Goal: Task Accomplishment & Management: Manage account settings

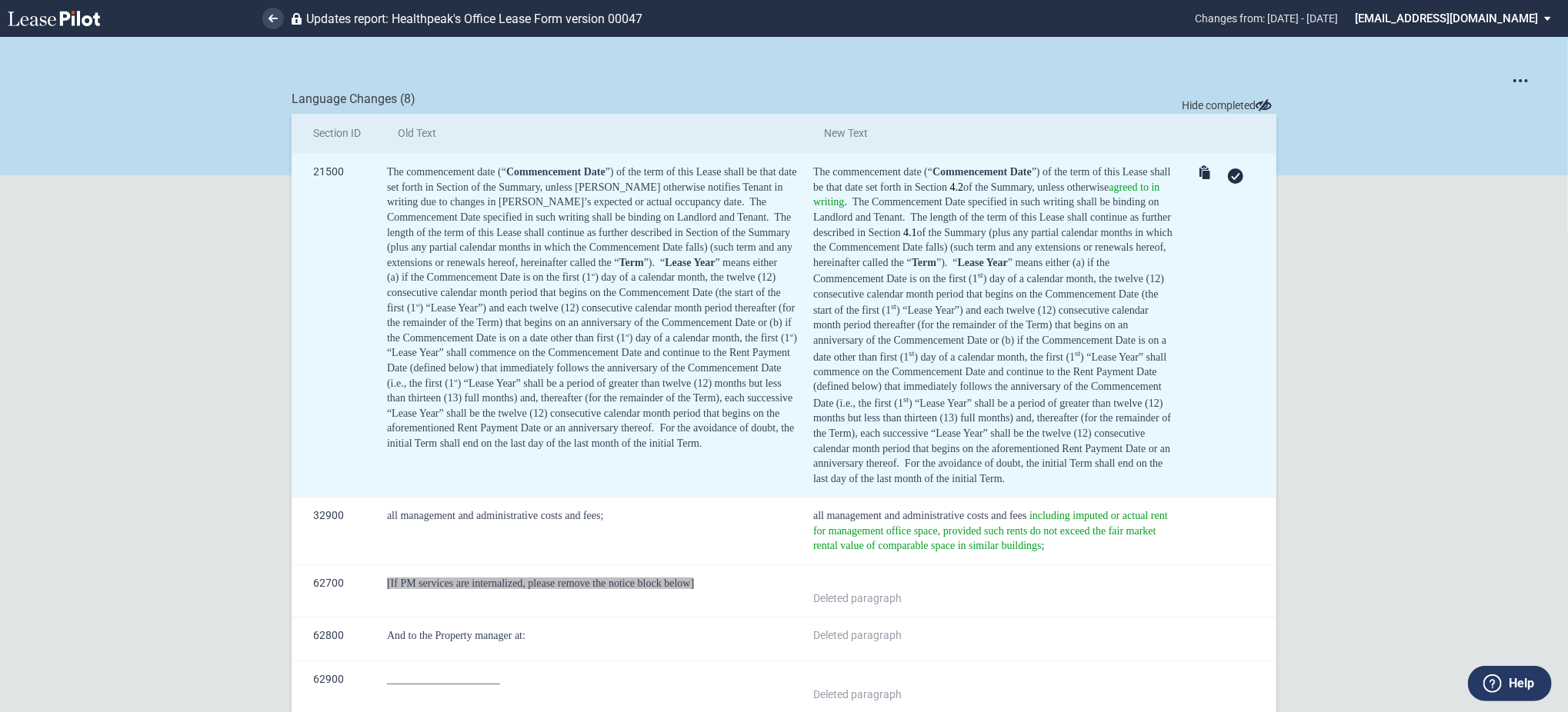
click at [1235, 173] on icon at bounding box center [1236, 176] width 10 height 7
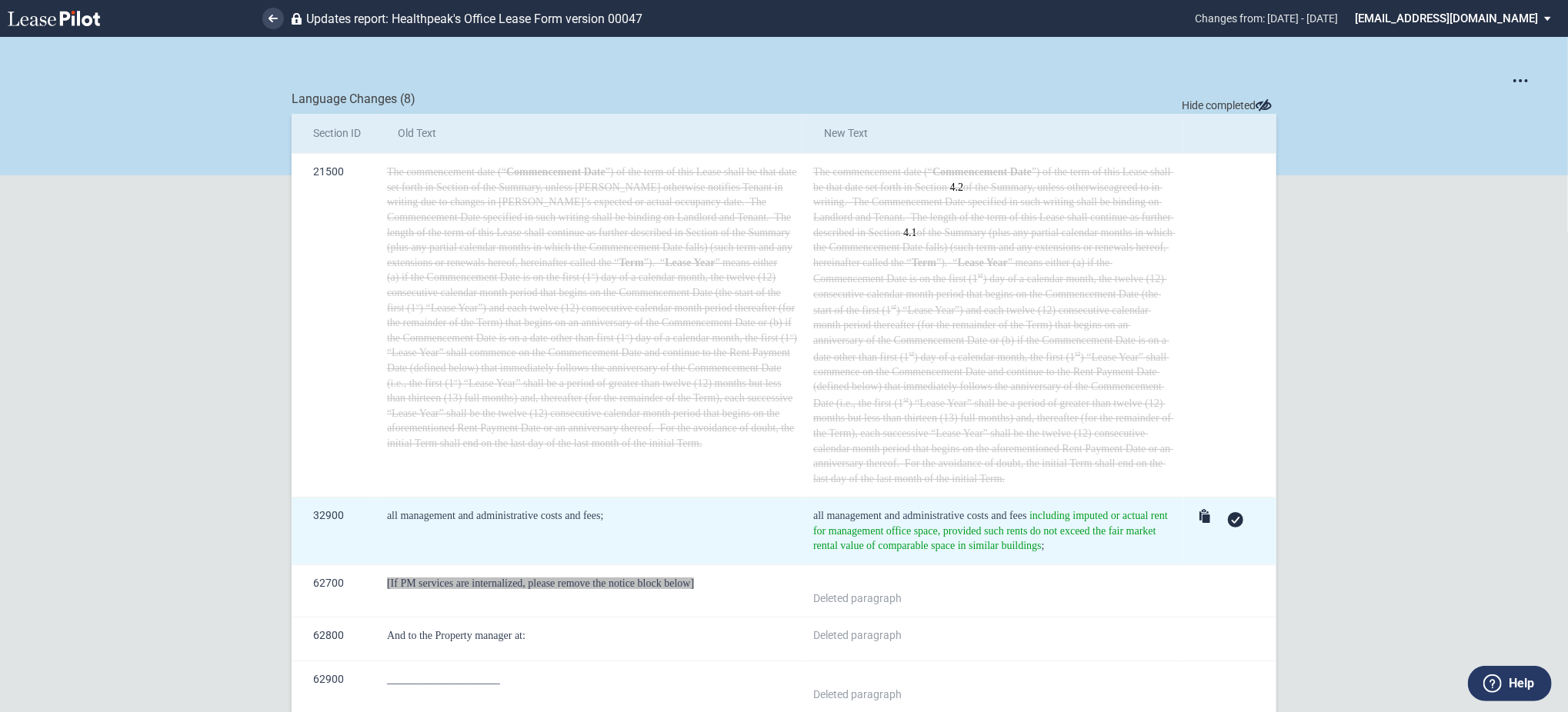
click at [1229, 516] on div at bounding box center [1236, 520] width 15 height 15
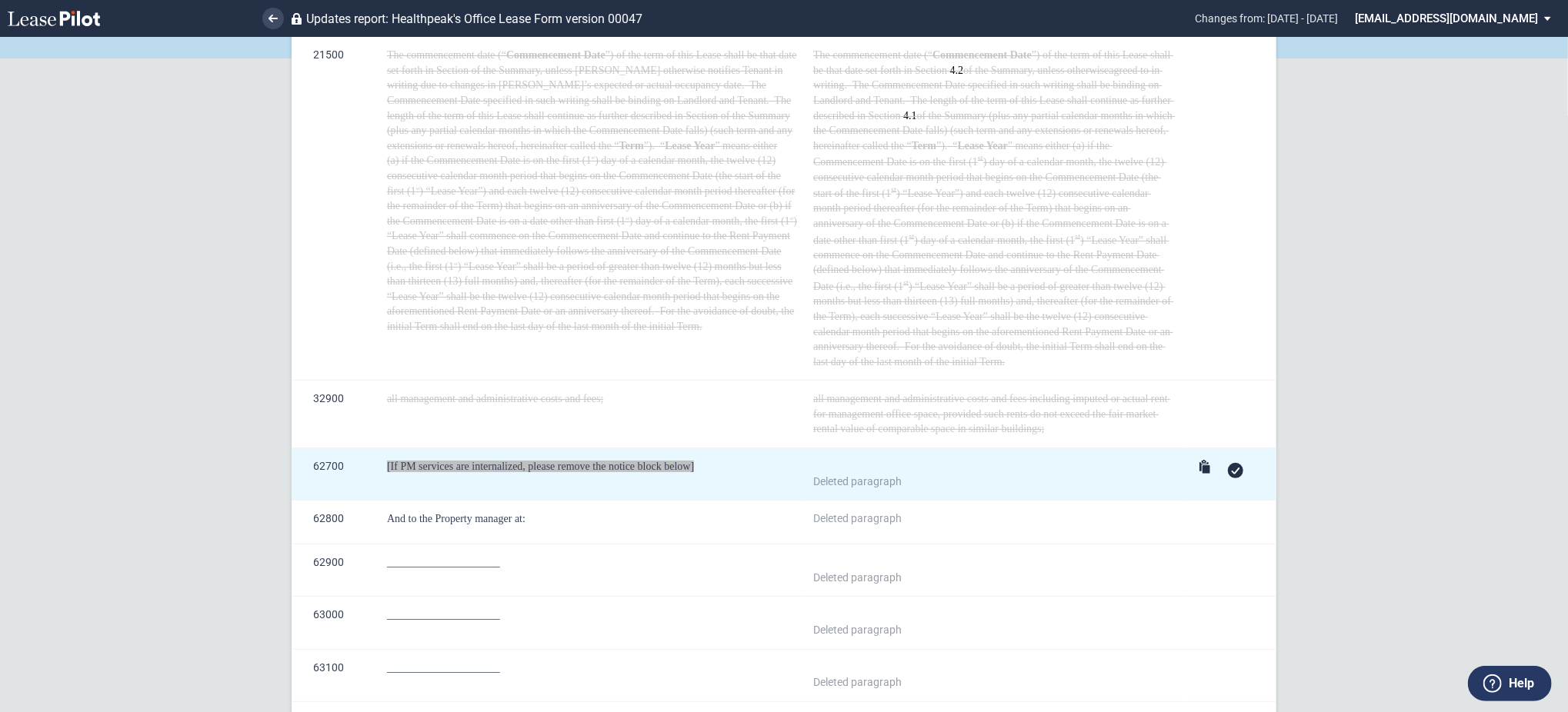
scroll to position [205, 0]
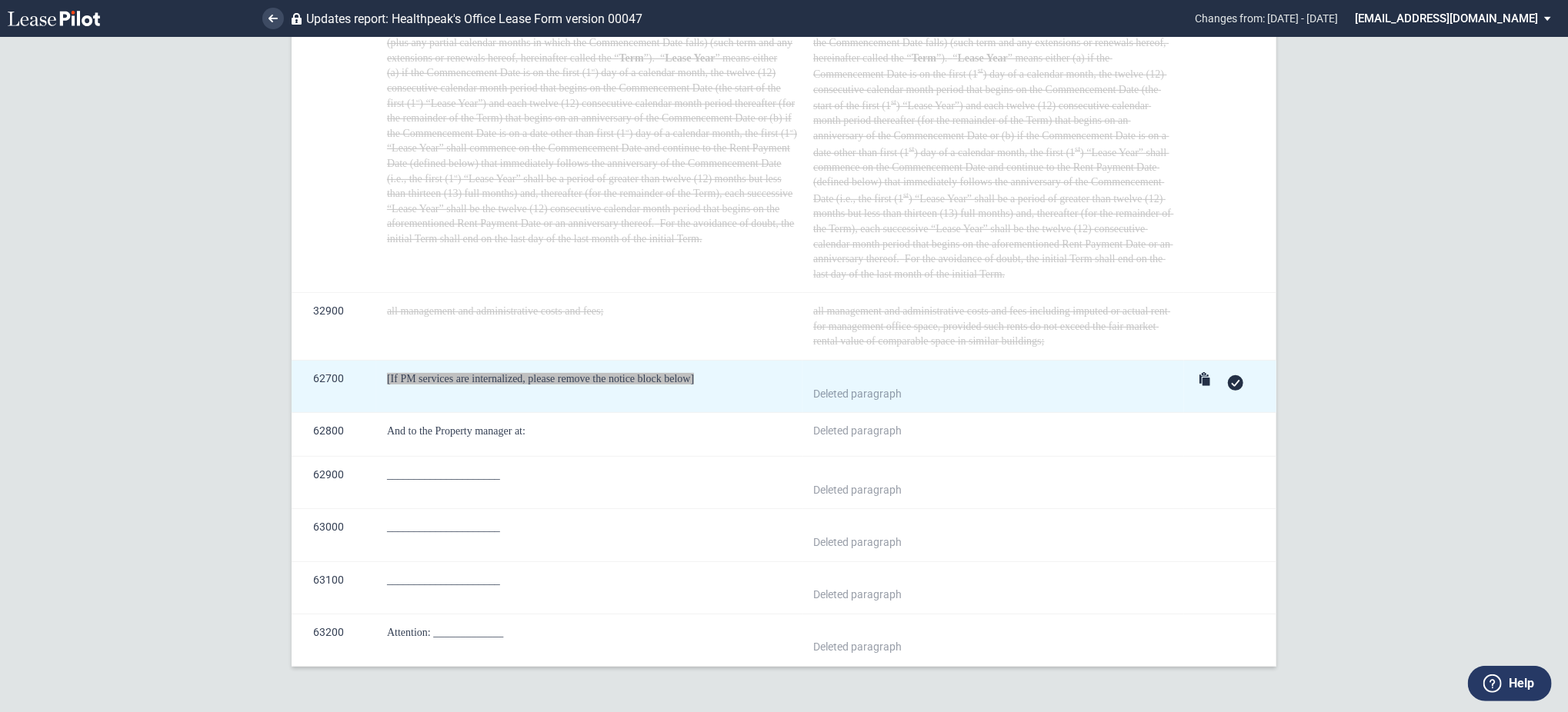
click at [1231, 386] on icon at bounding box center [1236, 383] width 10 height 7
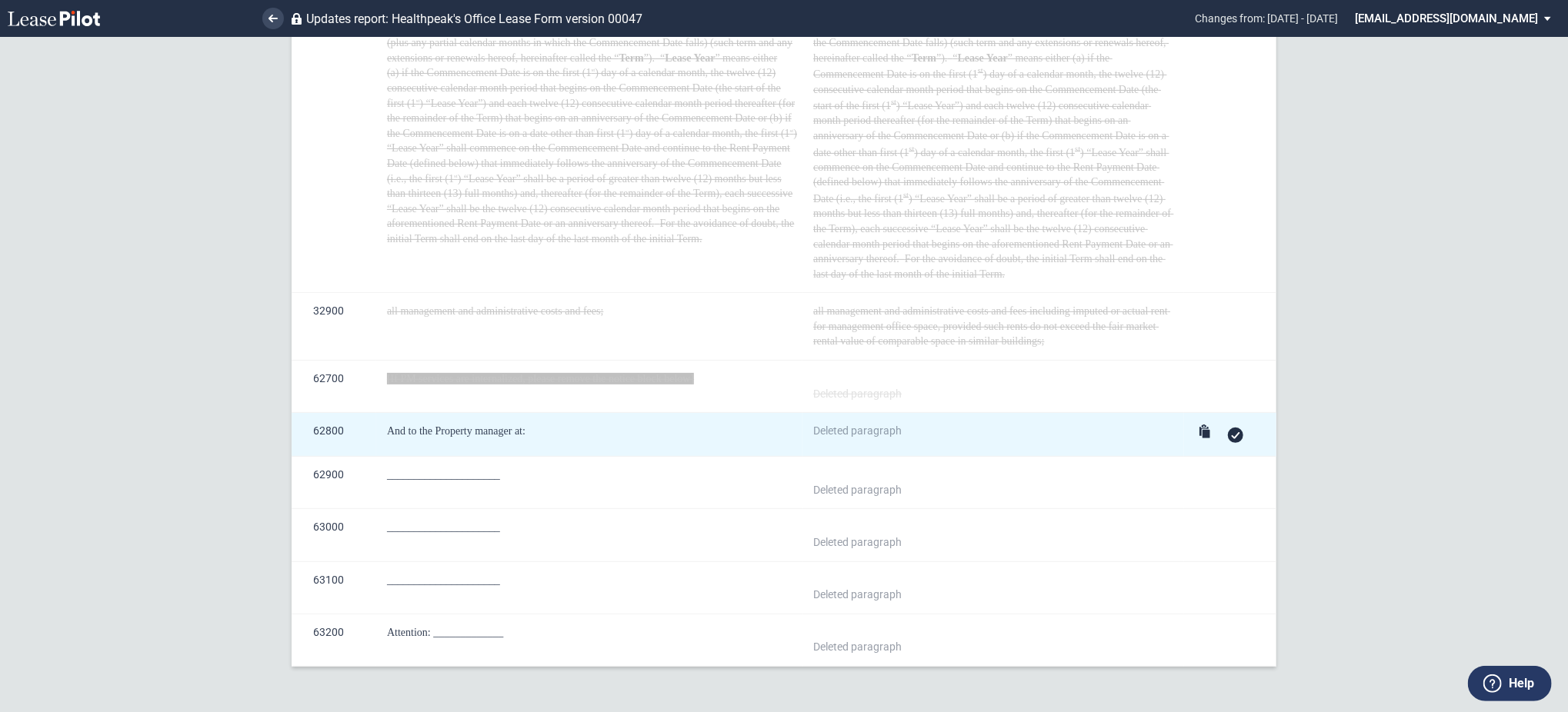
click at [1237, 440] on div at bounding box center [1236, 435] width 15 height 15
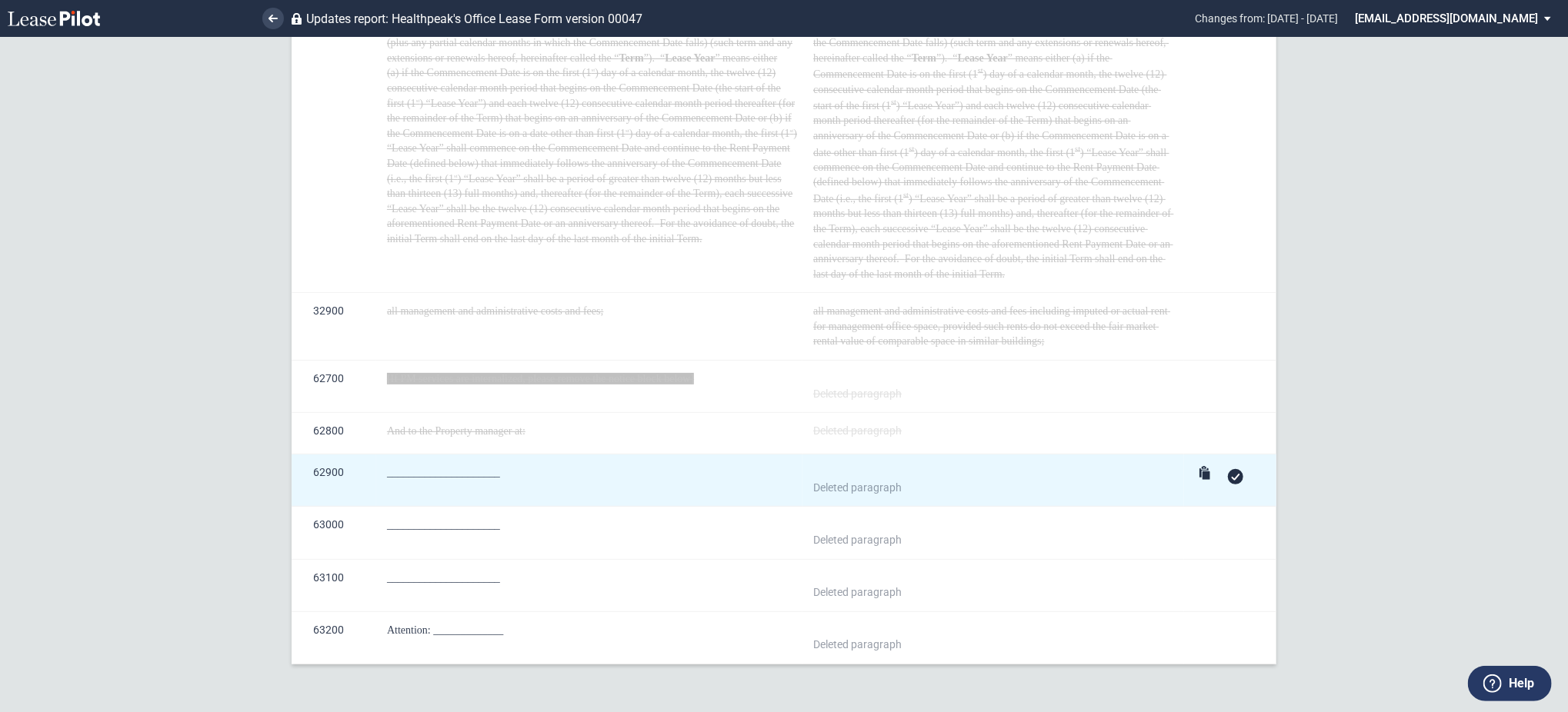
click at [1233, 481] on use at bounding box center [1236, 477] width 9 height 7
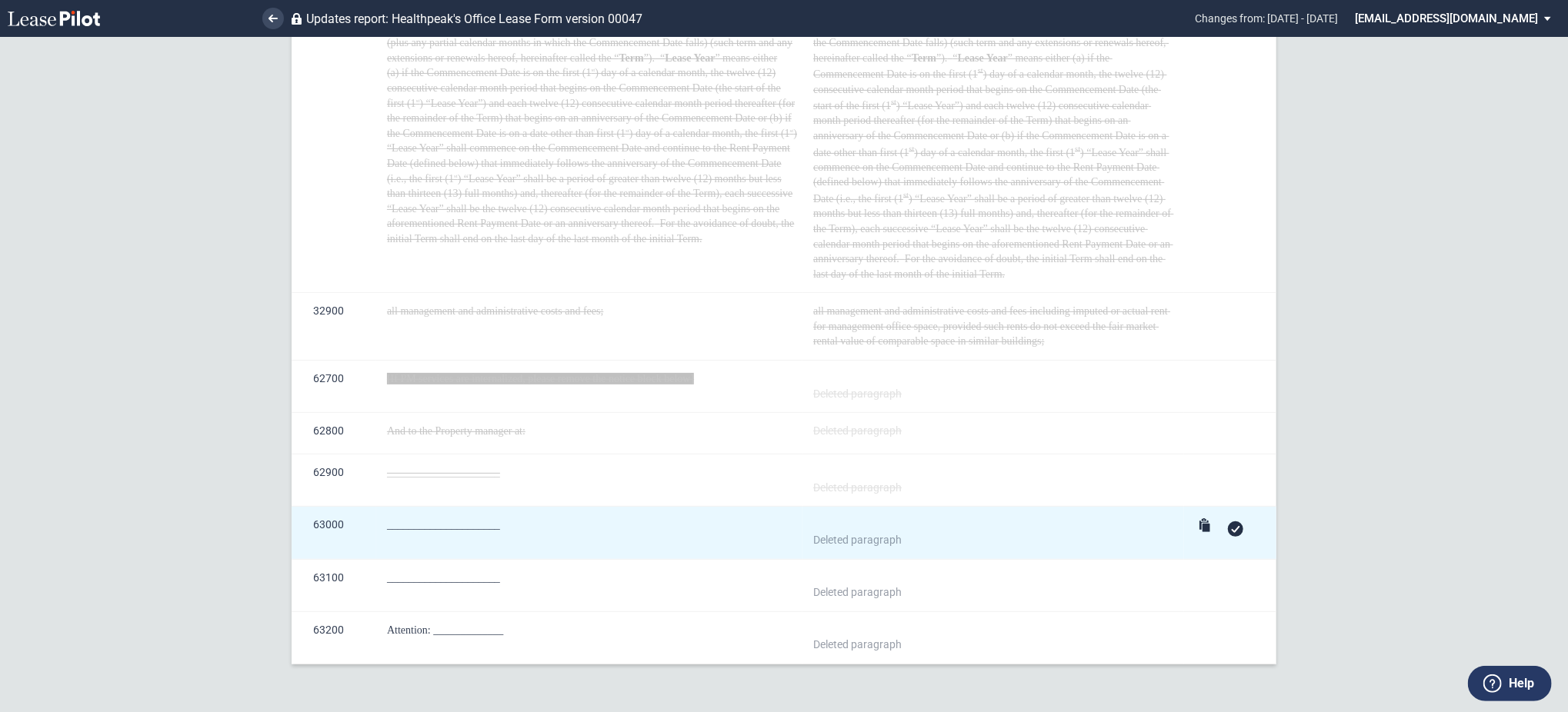
click at [1222, 538] on div at bounding box center [1233, 528] width 76 height 22
click at [1233, 533] on icon at bounding box center [1236, 529] width 10 height 7
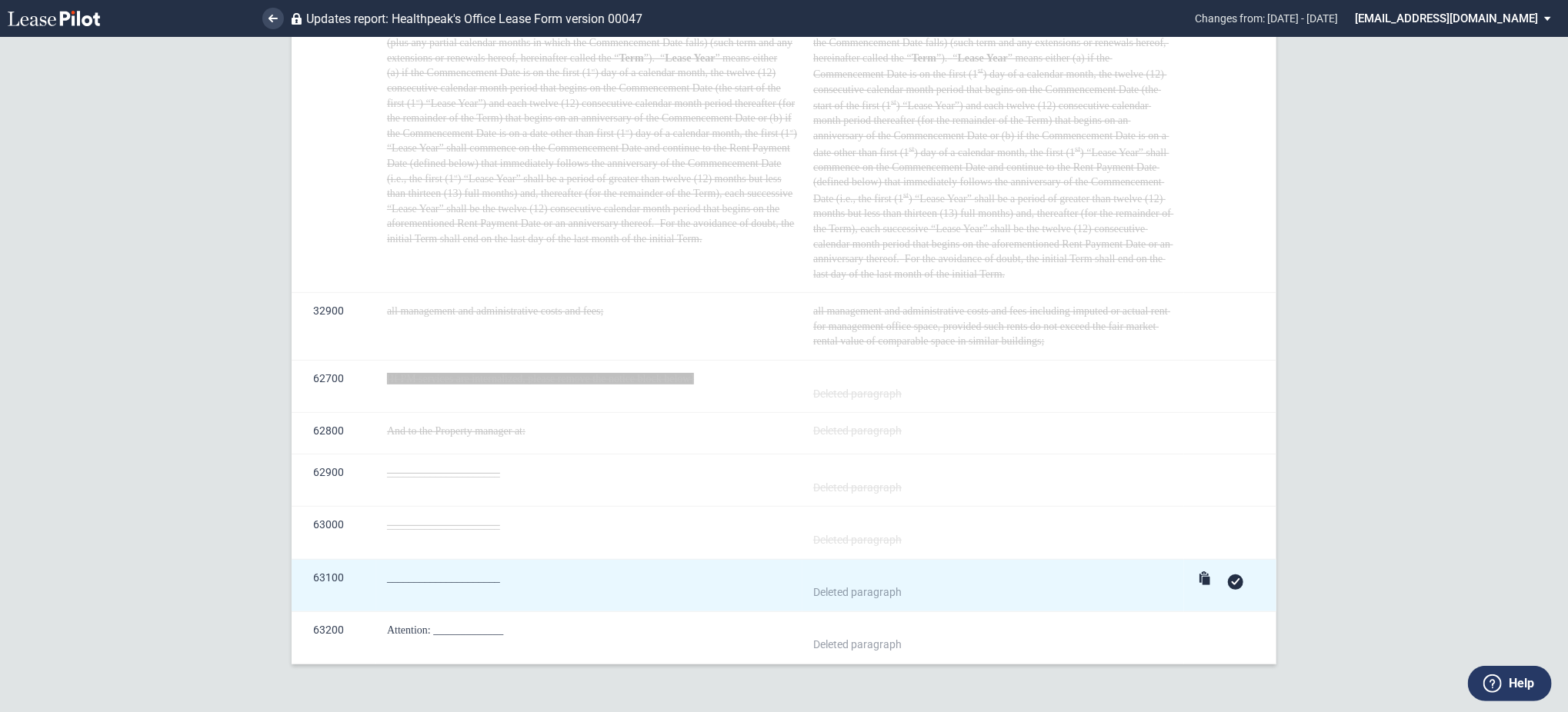
click at [1233, 582] on icon at bounding box center [1236, 582] width 10 height 7
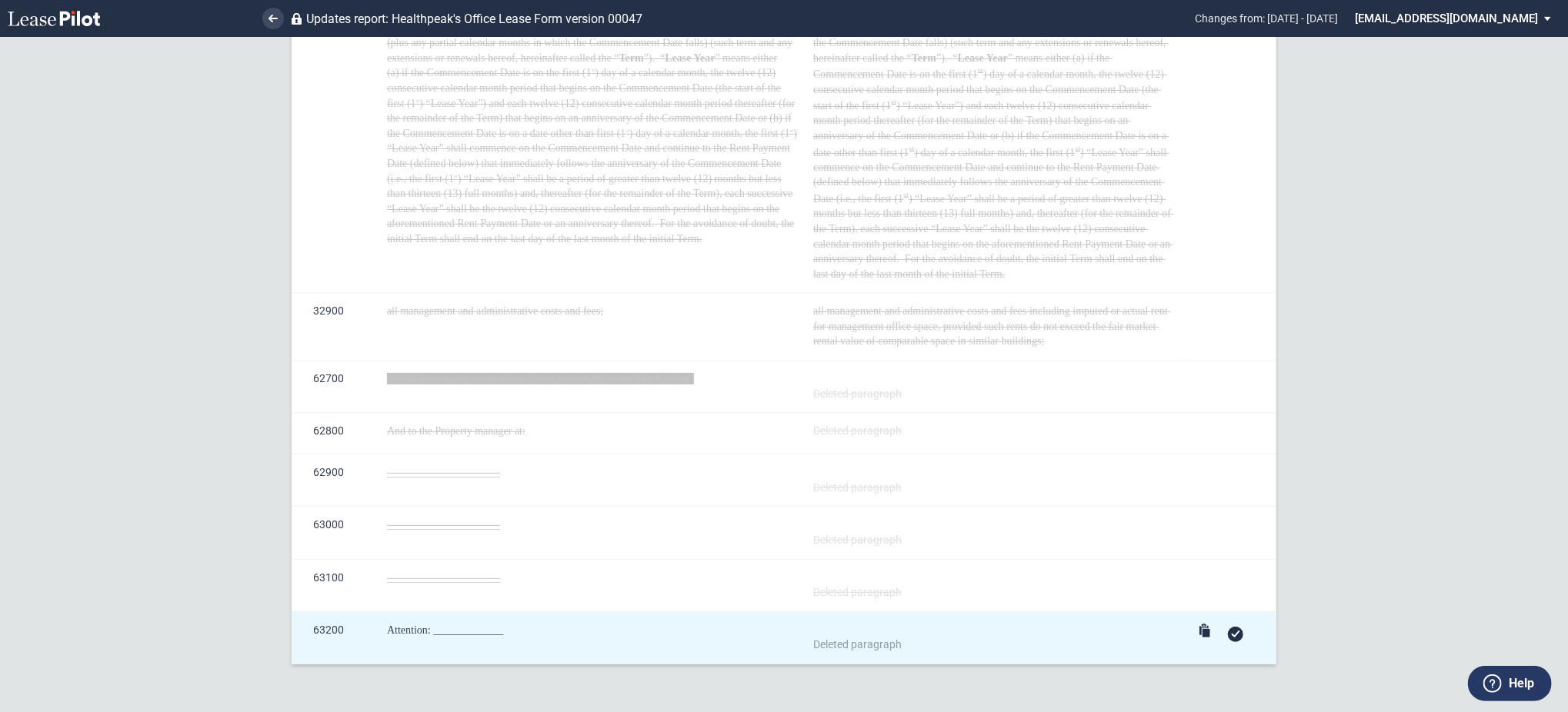
click at [1232, 643] on div at bounding box center [1236, 635] width 15 height 15
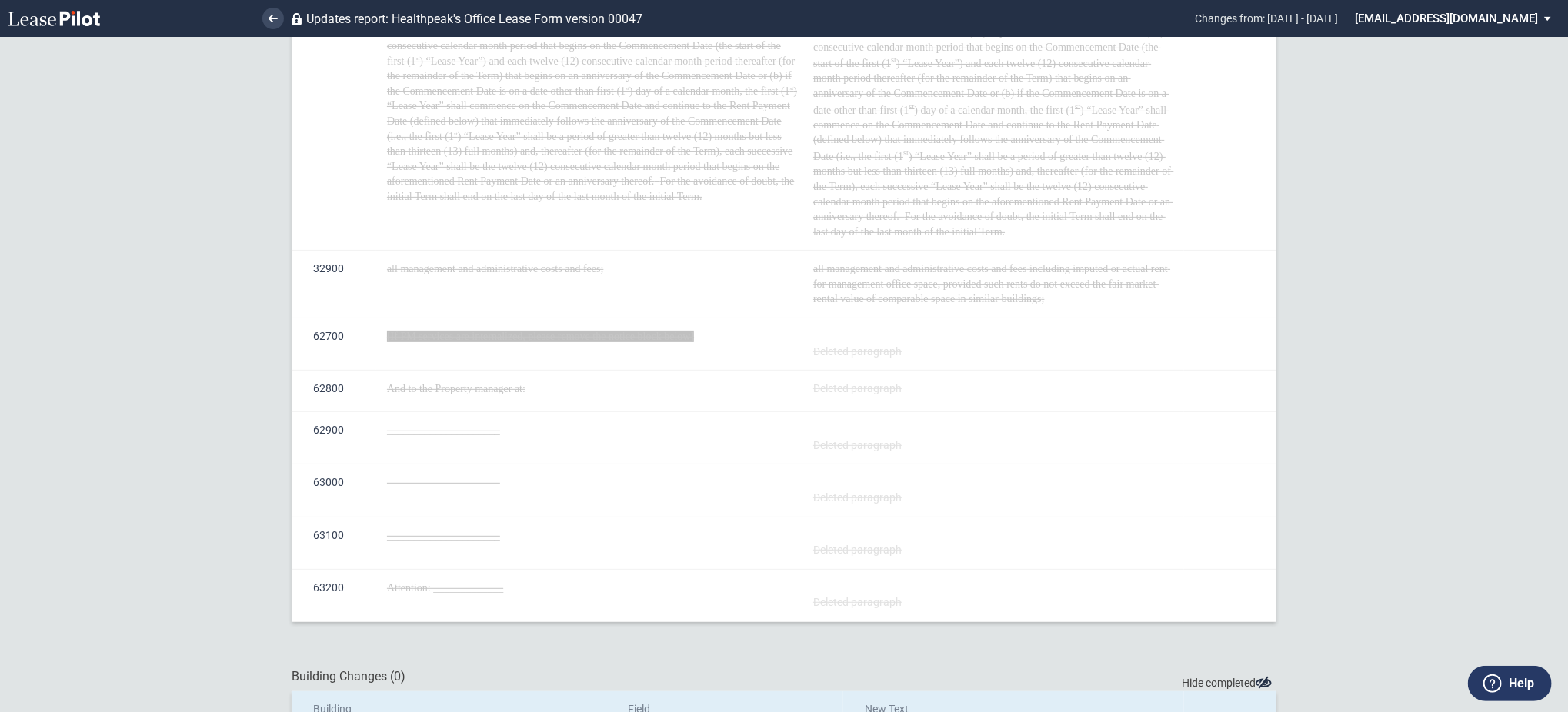
scroll to position [266, 0]
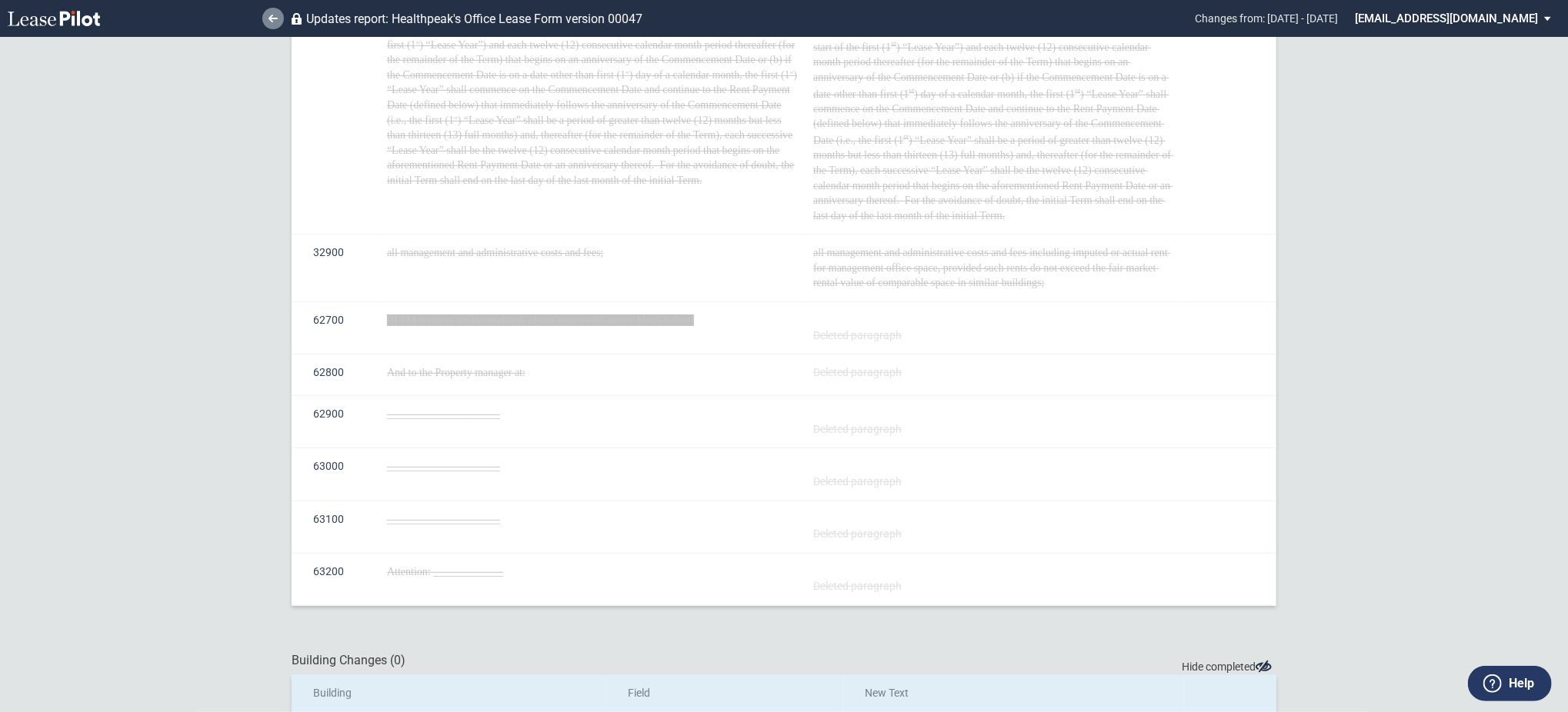
click at [266, 19] on link at bounding box center [273, 18] width 22 height 22
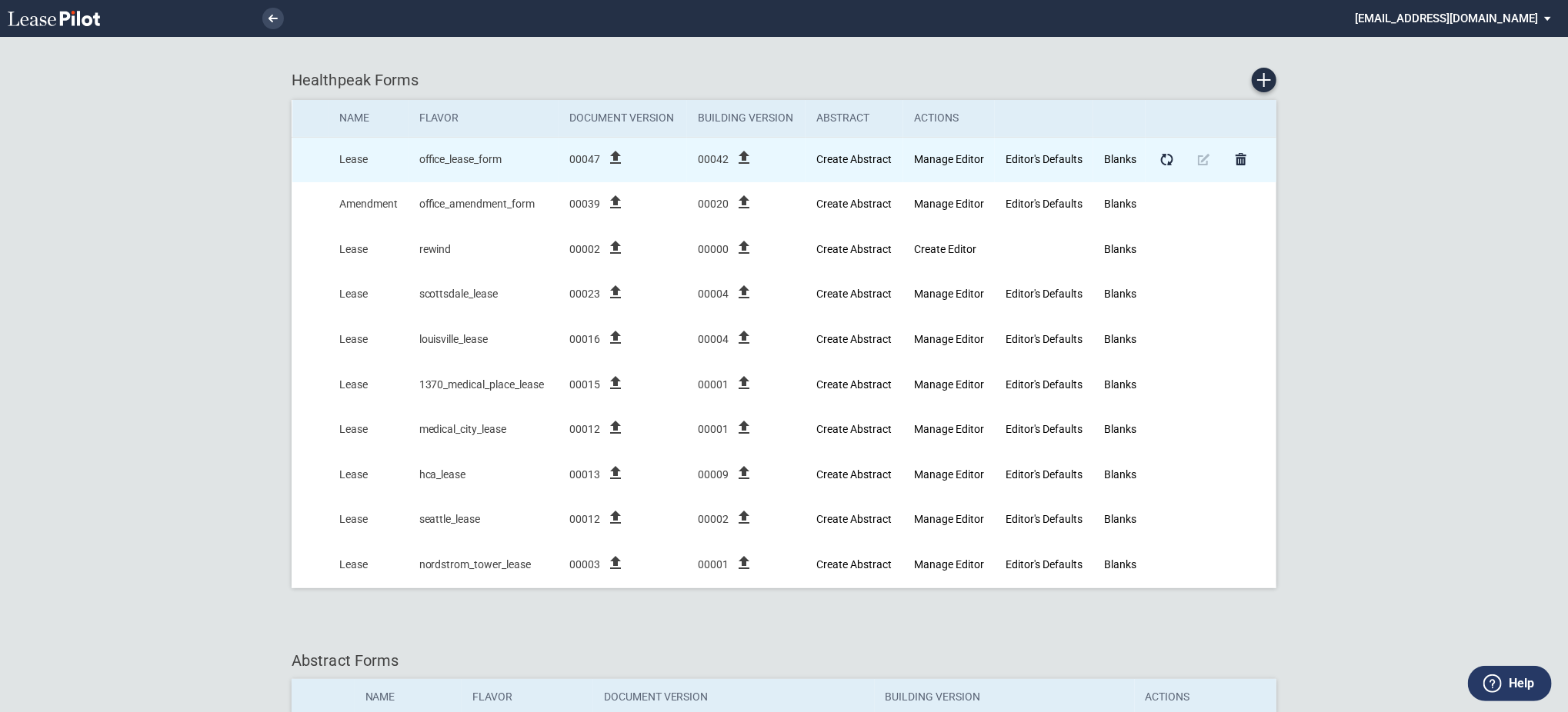
click at [622, 163] on icon "file_upload" at bounding box center [615, 157] width 18 height 18
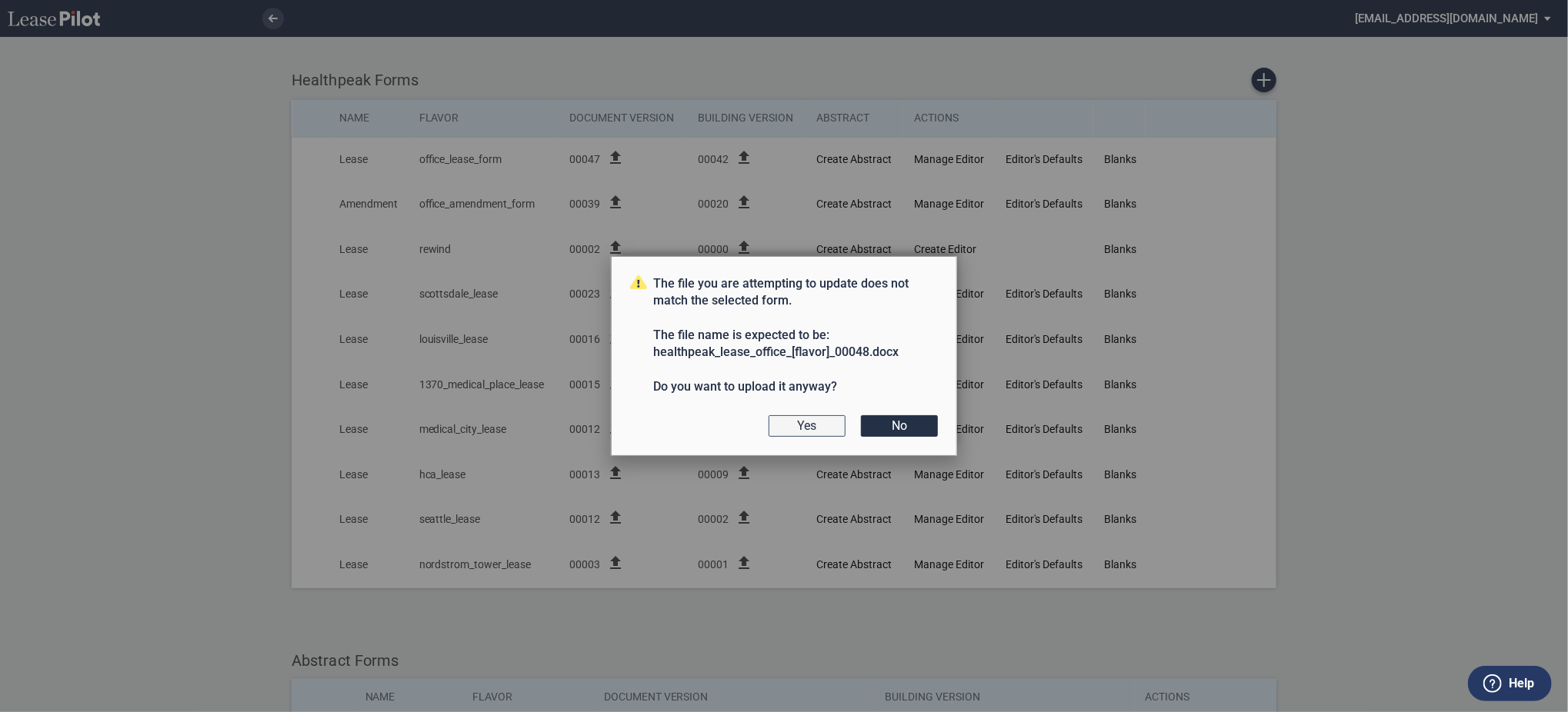
click at [806, 423] on button "Yes" at bounding box center [806, 425] width 77 height 22
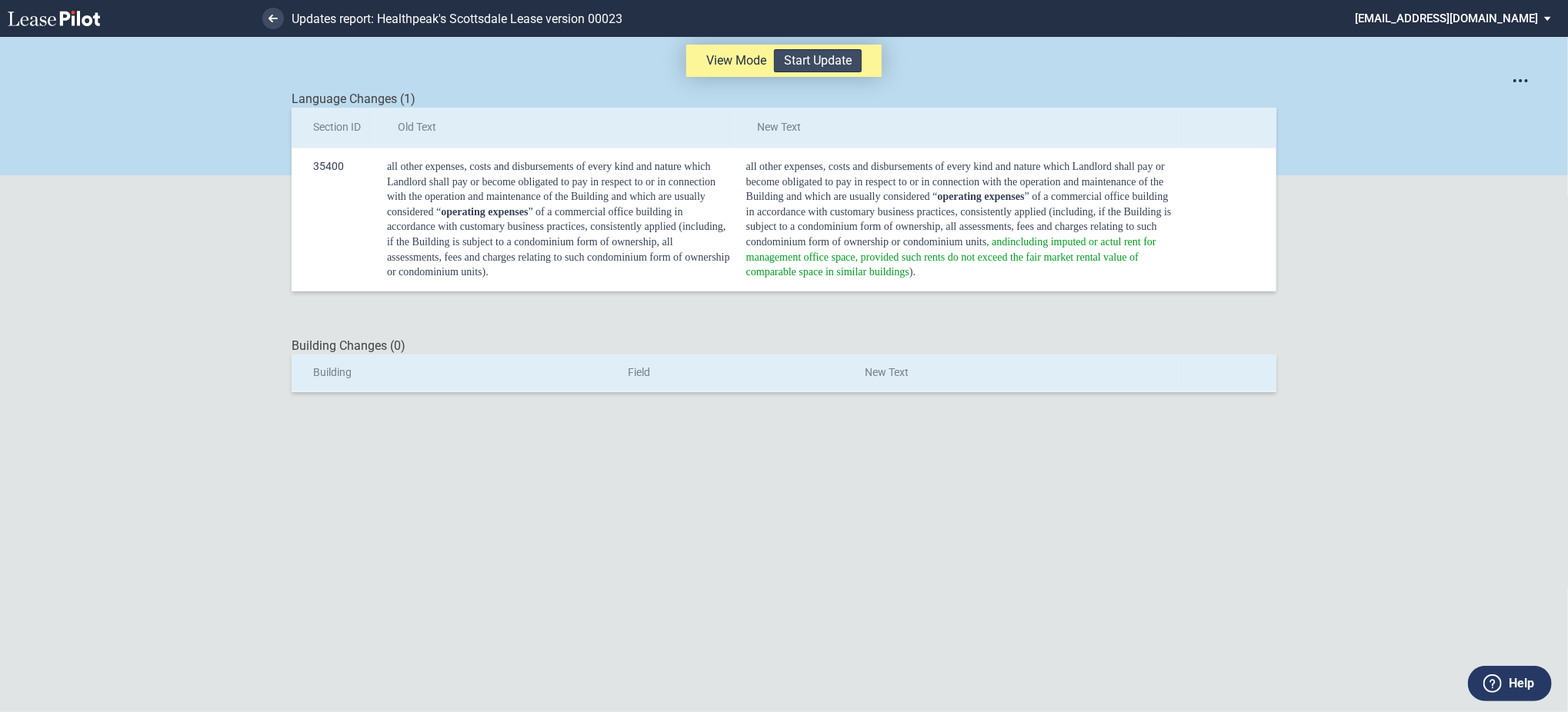
click at [837, 58] on button "Start Update" at bounding box center [818, 61] width 88 height 23
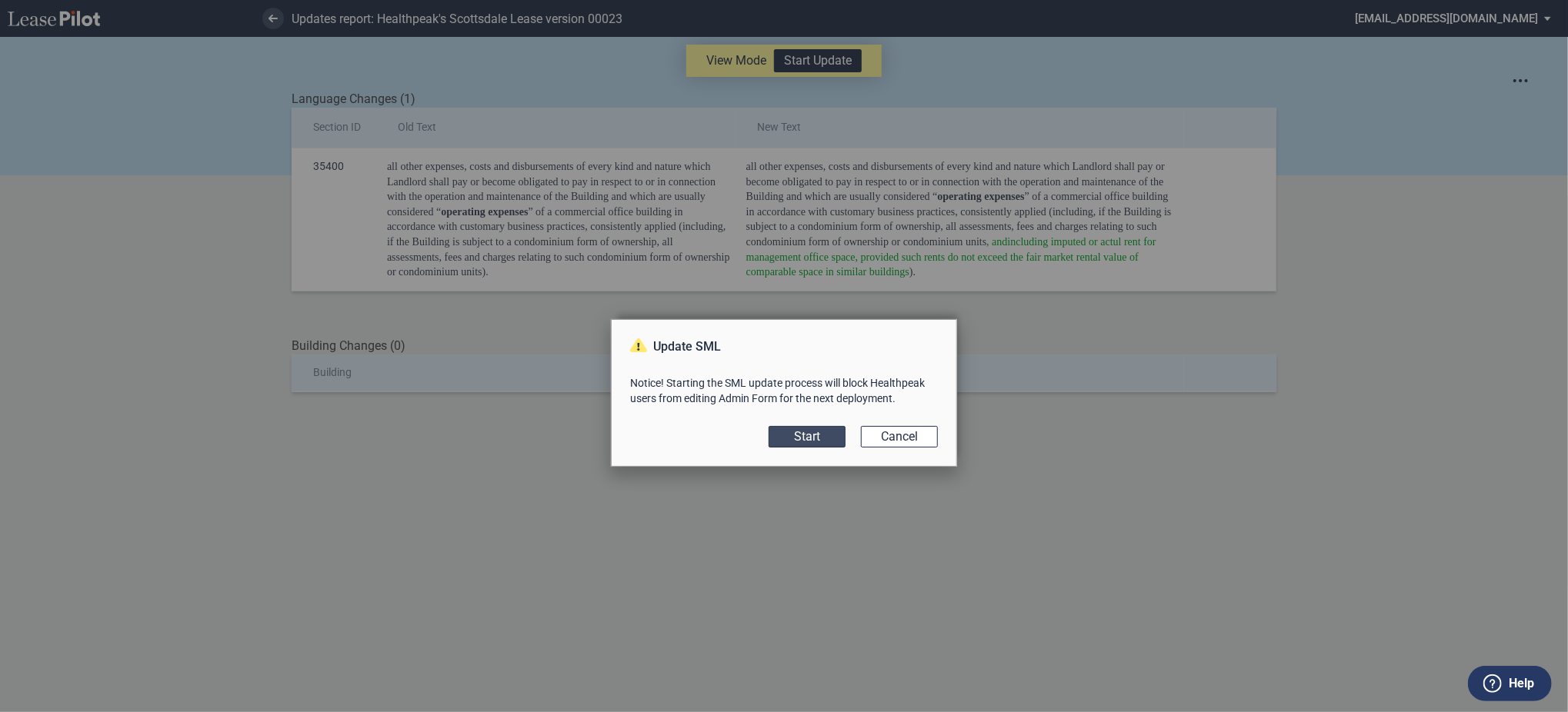
drag, startPoint x: 805, startPoint y: 420, endPoint x: 808, endPoint y: 434, distance: 14.3
click at [808, 434] on div "Update SML Notice! Starting the SML update process will block Healthpeak users …" at bounding box center [784, 392] width 347 height 148
click at [810, 434] on button "Start" at bounding box center [806, 437] width 77 height 22
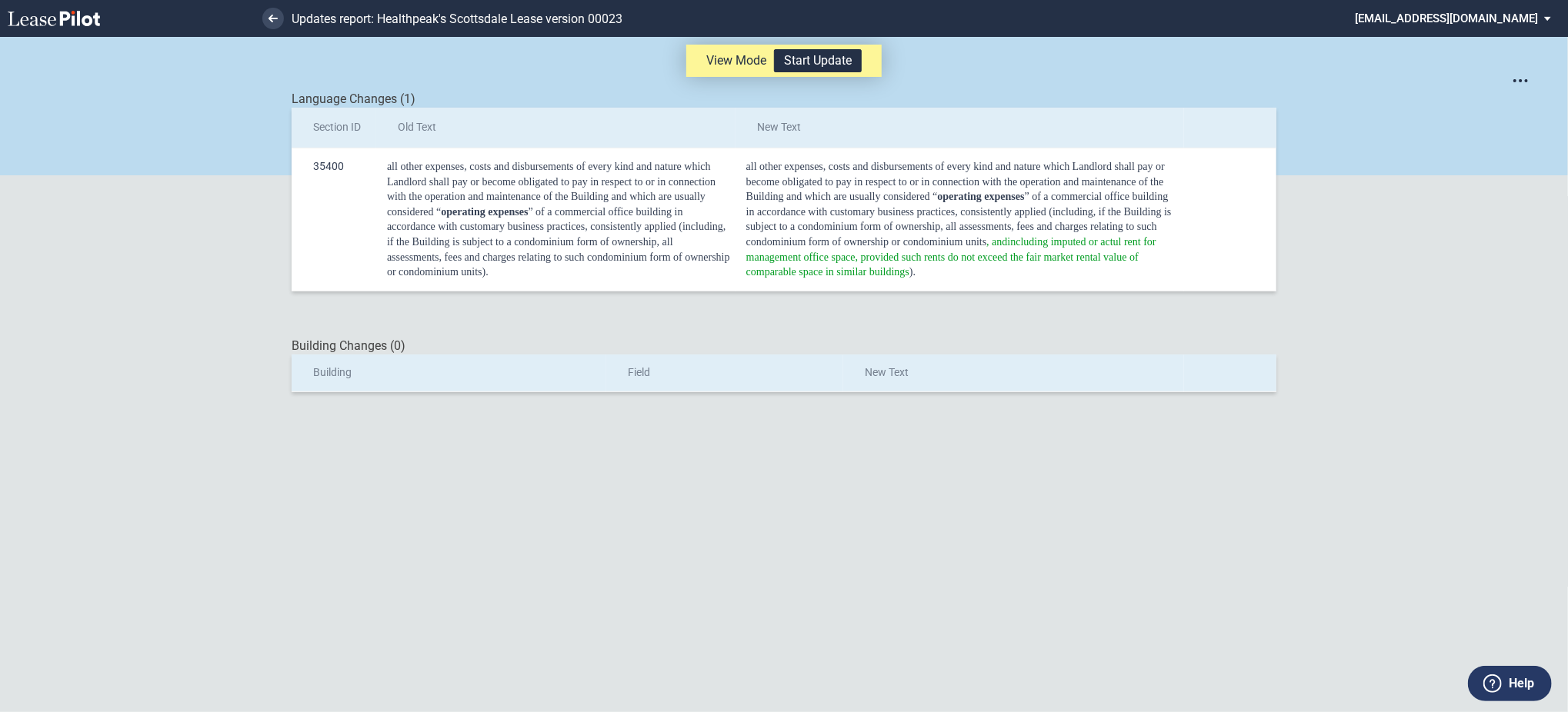
scroll to position [37, 0]
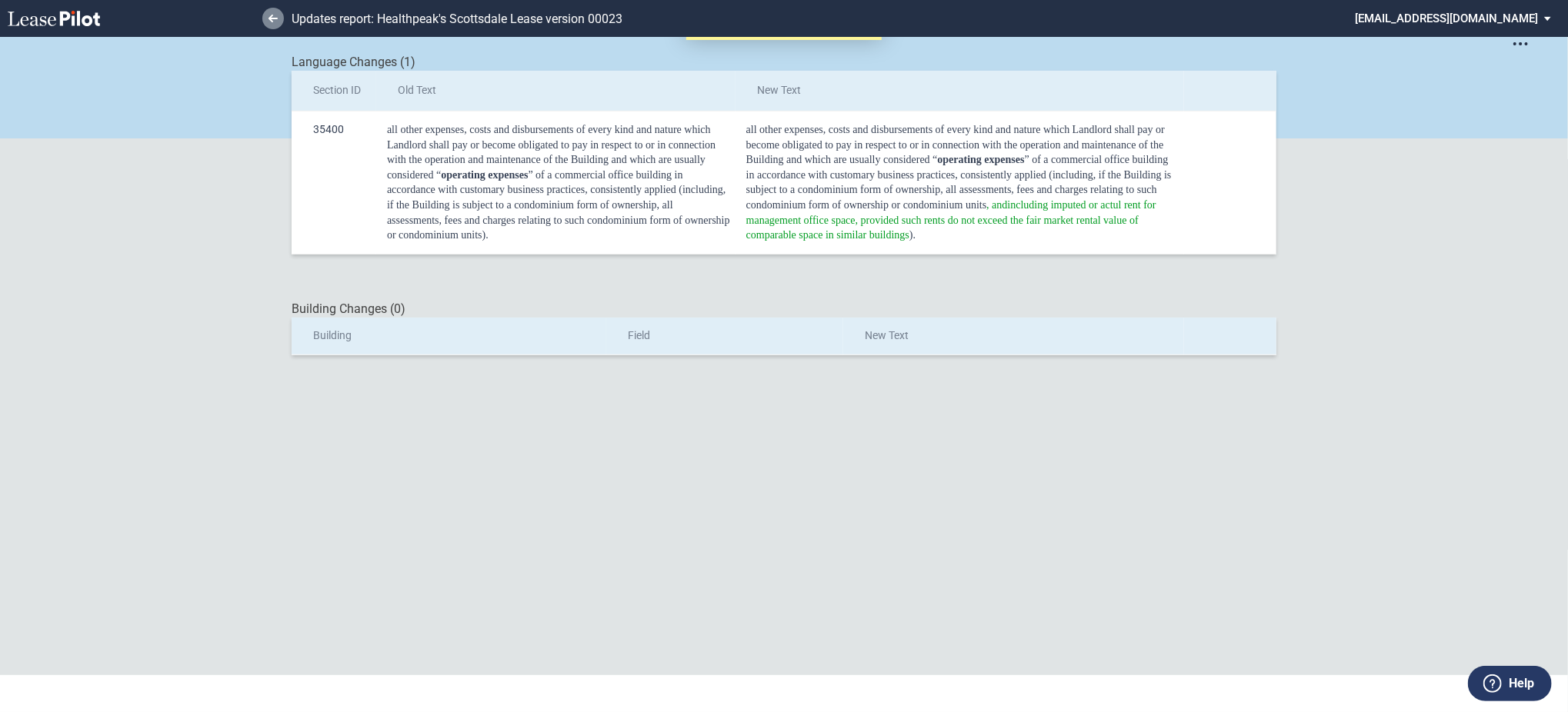
click at [277, 20] on icon at bounding box center [273, 18] width 10 height 8
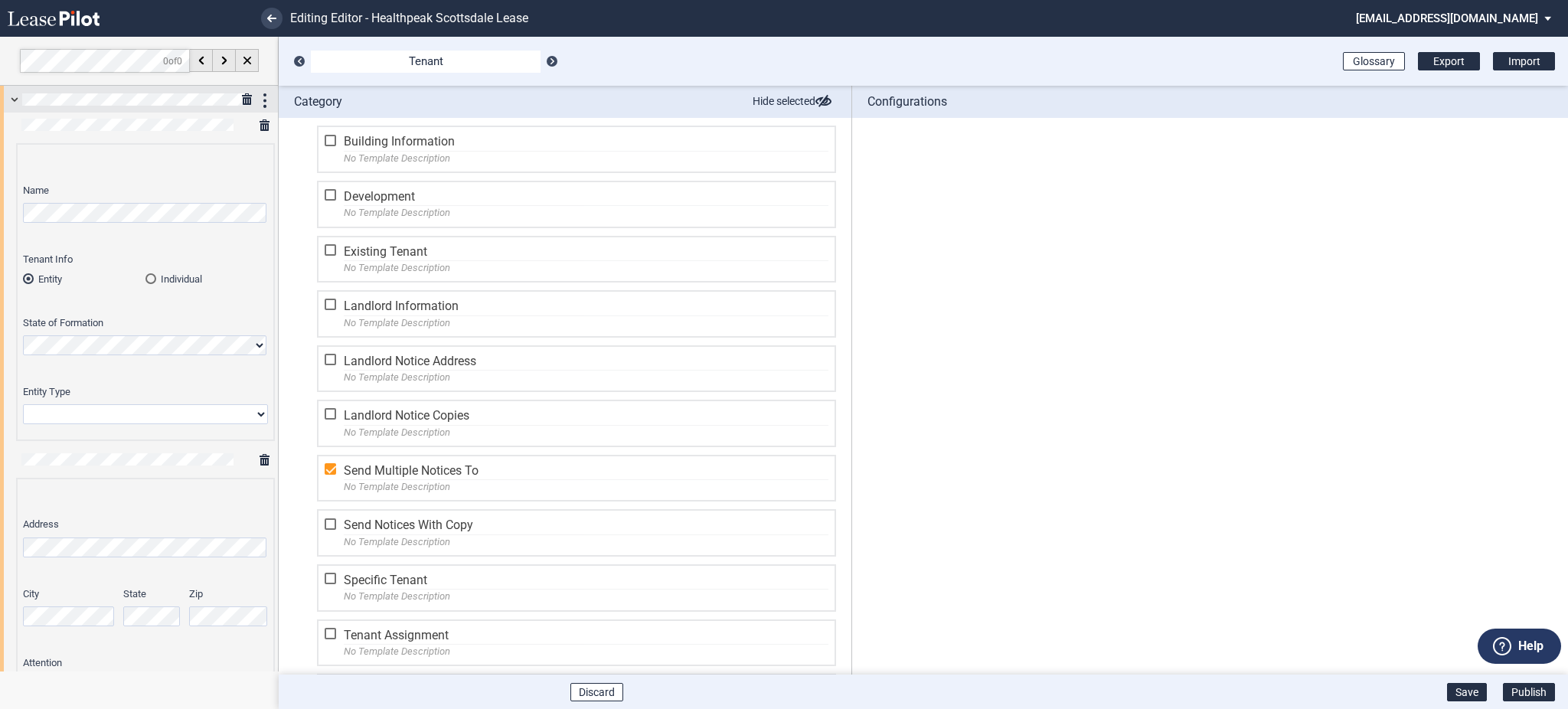
click at [9, 98] on div at bounding box center [138, 100] width 278 height 27
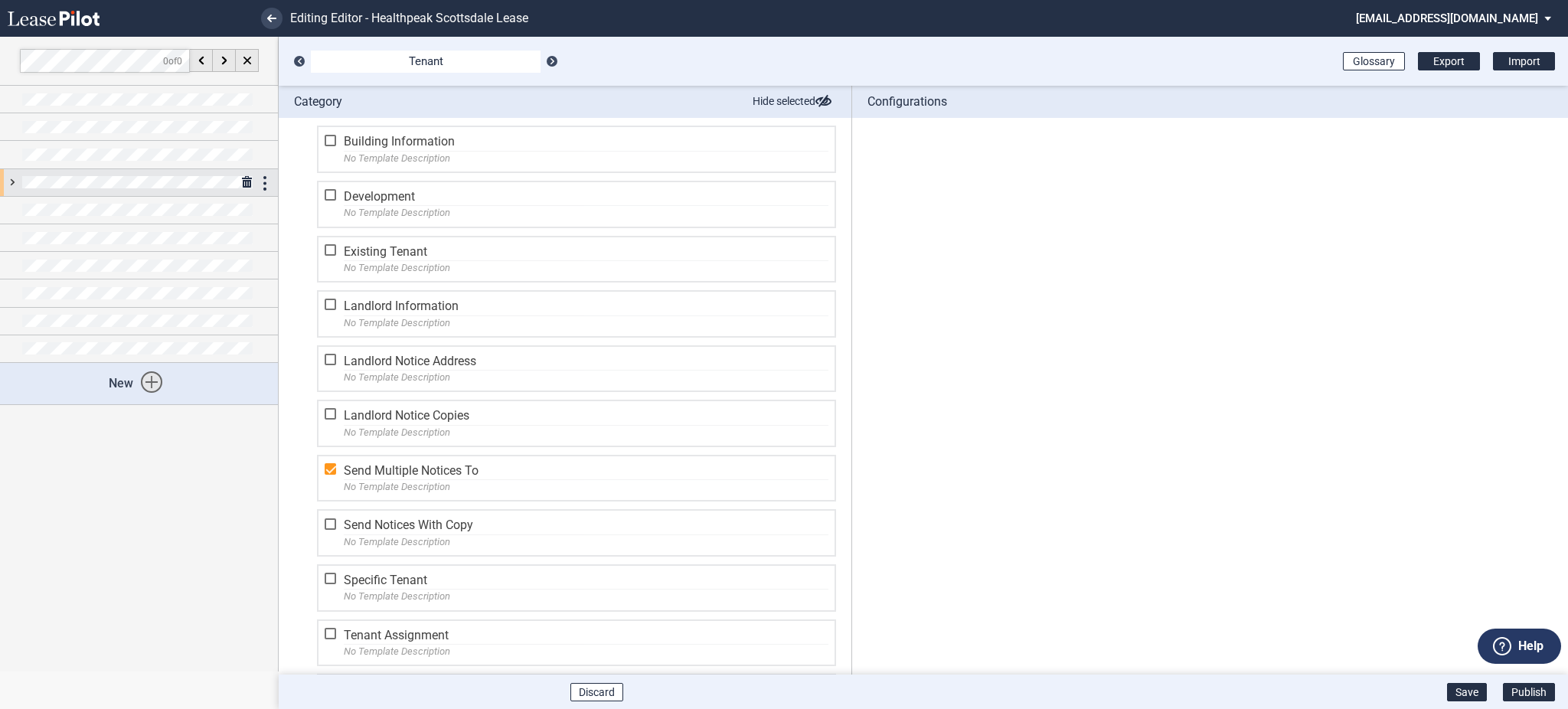
click at [10, 176] on div at bounding box center [138, 183] width 278 height 27
click at [9, 182] on div at bounding box center [138, 183] width 278 height 27
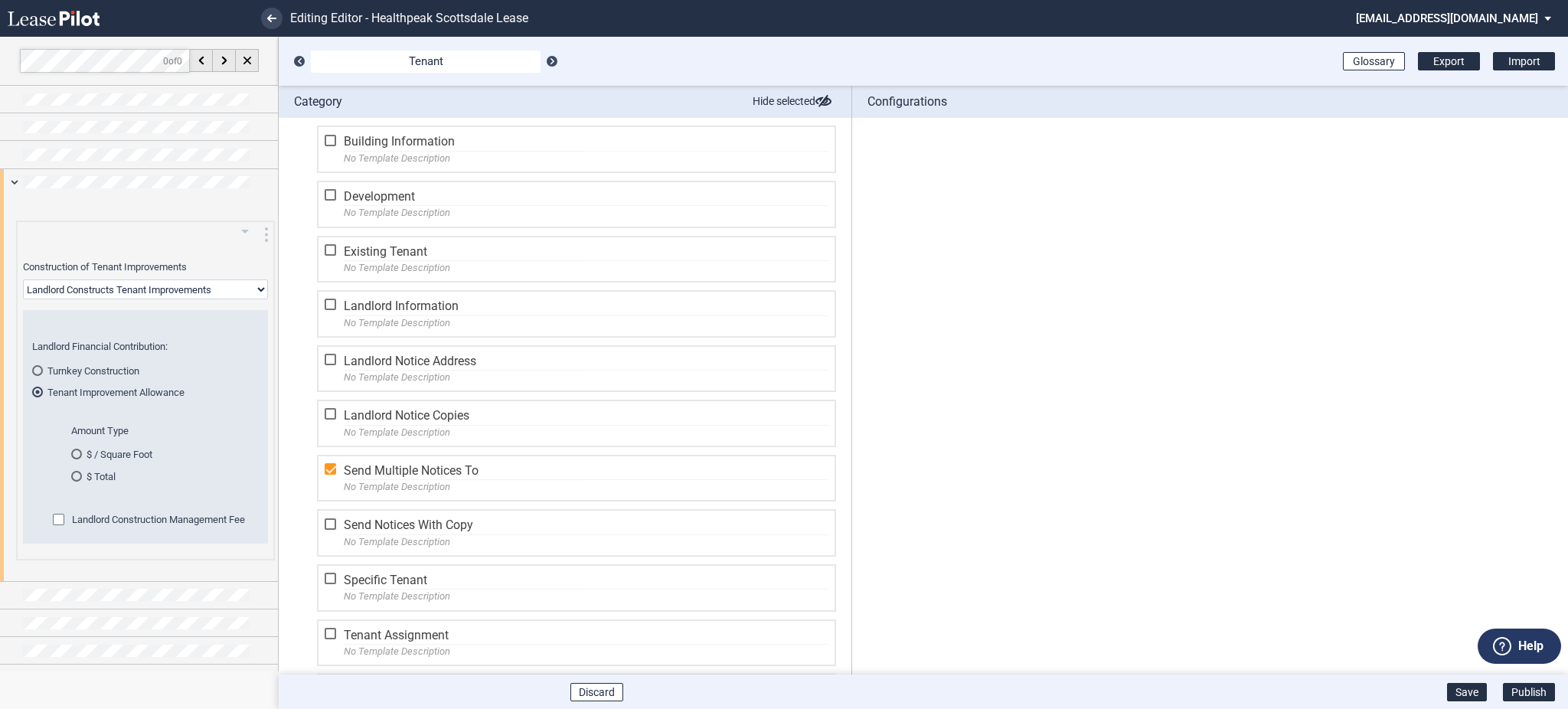
click at [57, 529] on div "Landlord Construction Management Fee" at bounding box center [155, 521] width 206 height 45
click at [68, 523] on div "Landlord Construction Management Fee" at bounding box center [61, 521] width 15 height 15
click at [94, 296] on select "Landlord Constructs Tenant Improvements Tenant Constructs Tenant Improvements "…" at bounding box center [145, 289] width 245 height 20
select select "tenant"
click at [23, 280] on select "Landlord Constructs Tenant Improvements Tenant Constructs Tenant Improvements "…" at bounding box center [145, 289] width 245 height 20
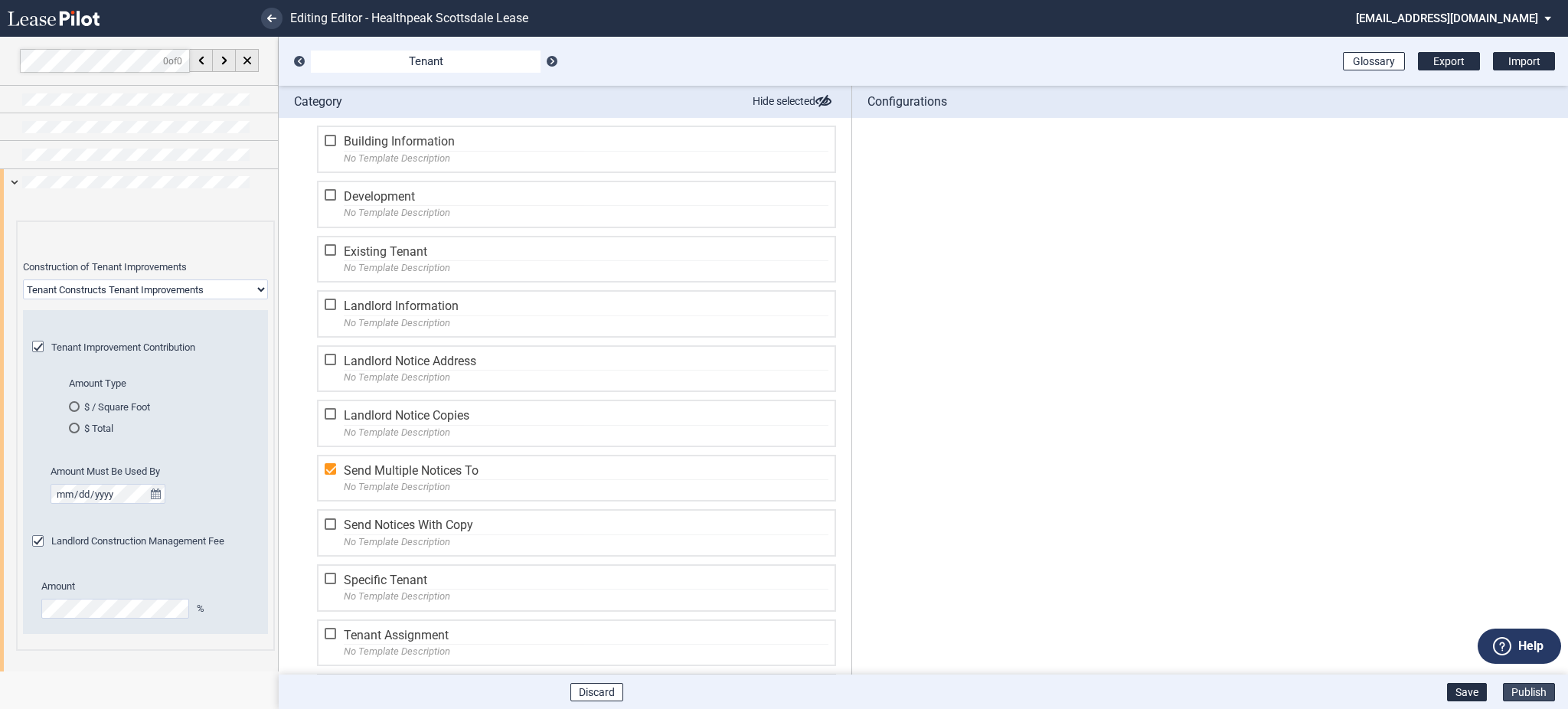
click at [1526, 689] on button "Publish" at bounding box center [1528, 692] width 52 height 18
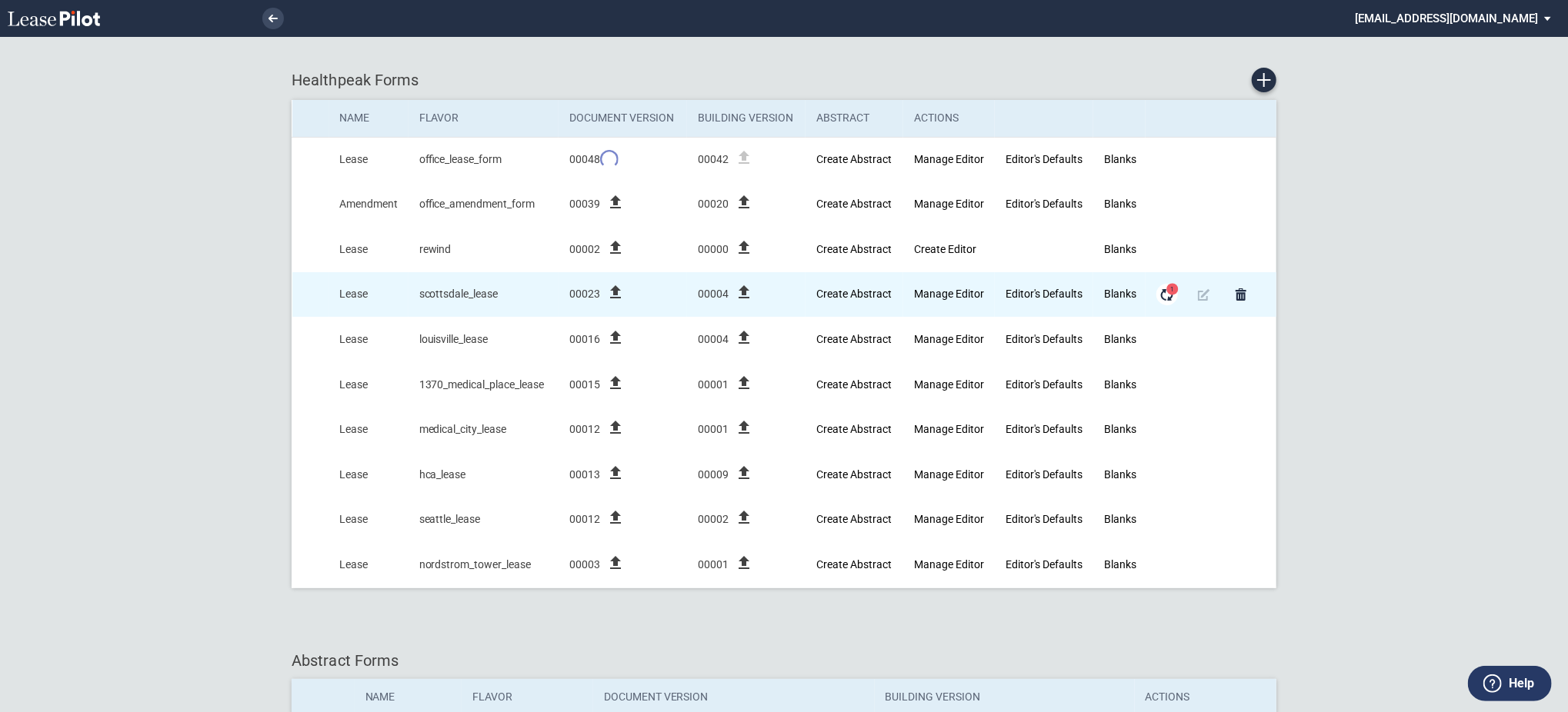
click at [1172, 294] on md-icon "Form Updates" at bounding box center [1166, 294] width 18 height 18
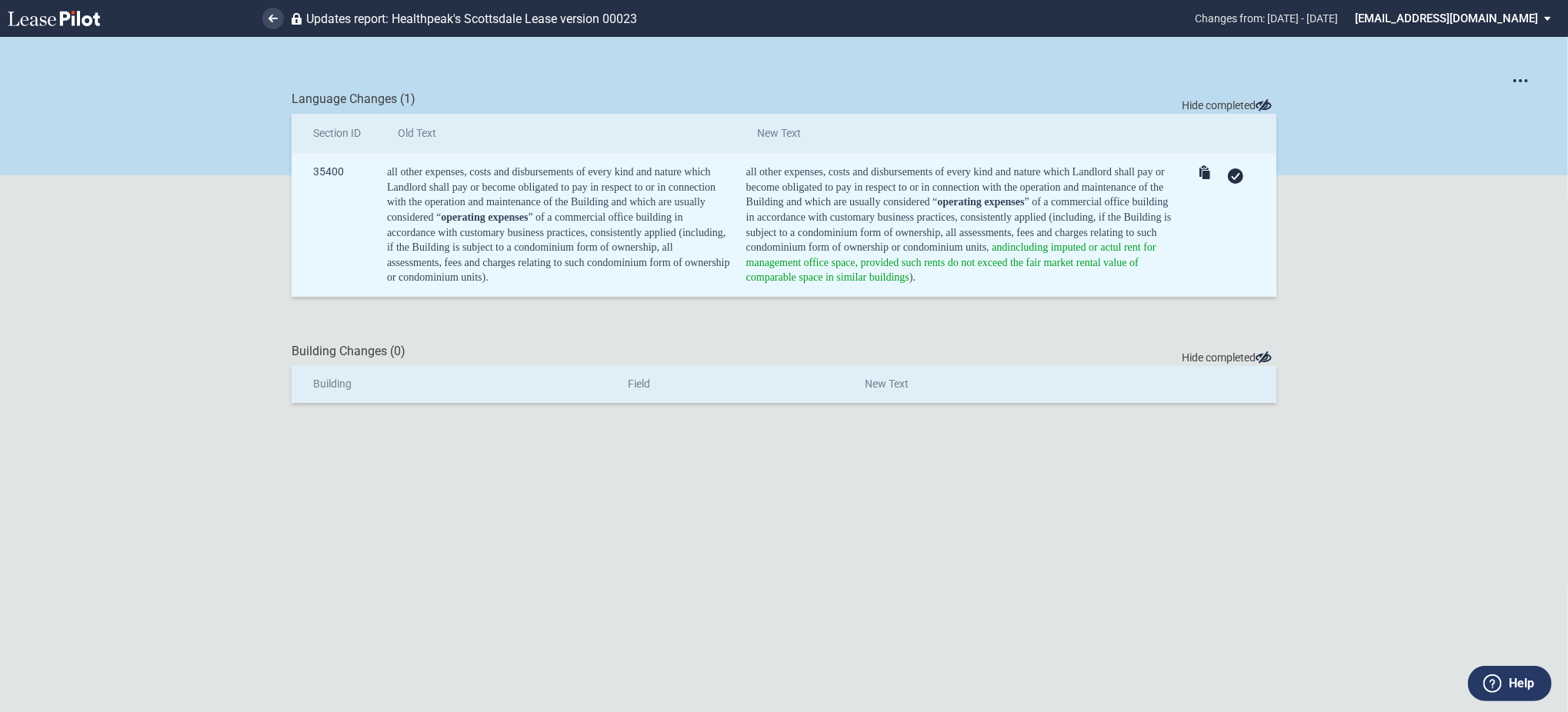
click at [1233, 182] on div at bounding box center [1236, 176] width 15 height 15
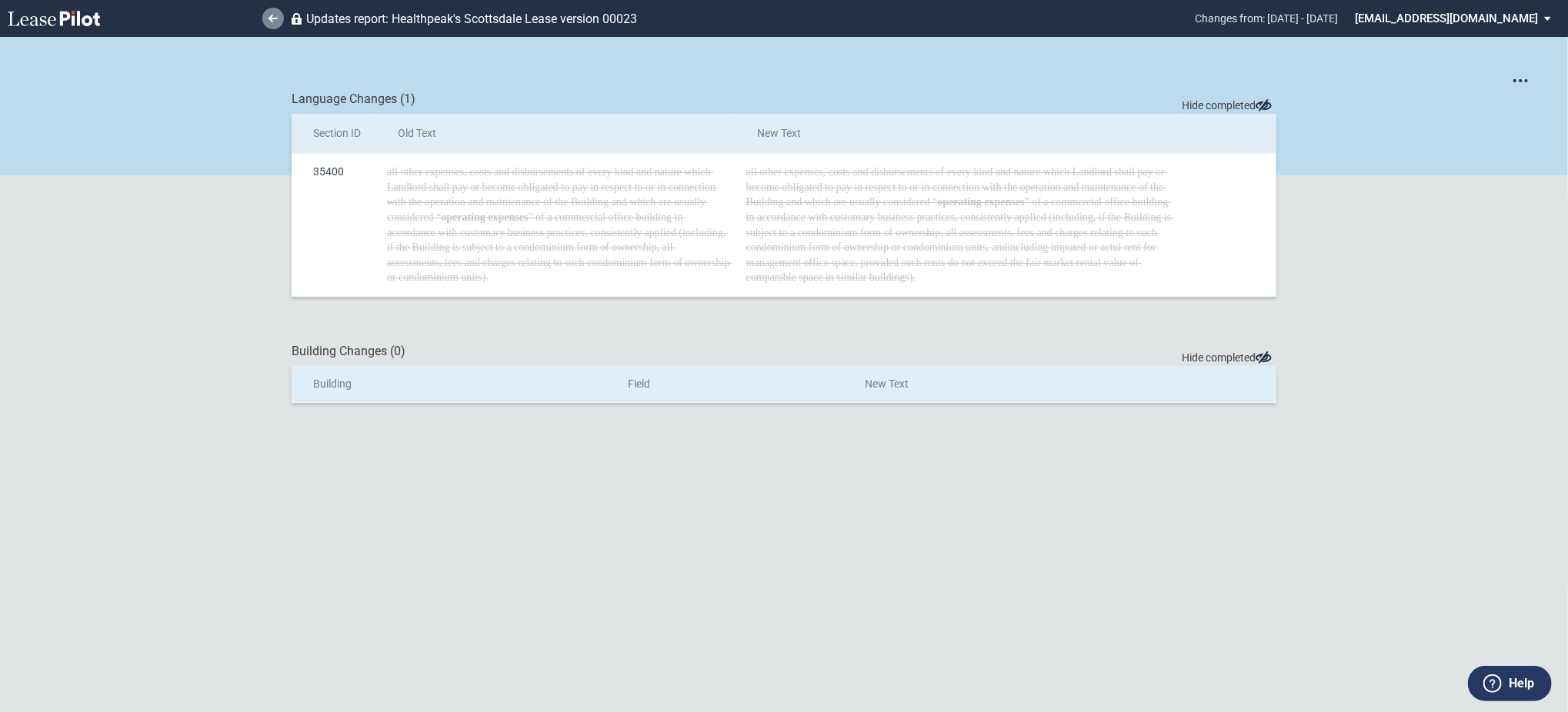
click at [266, 20] on link at bounding box center [273, 18] width 22 height 22
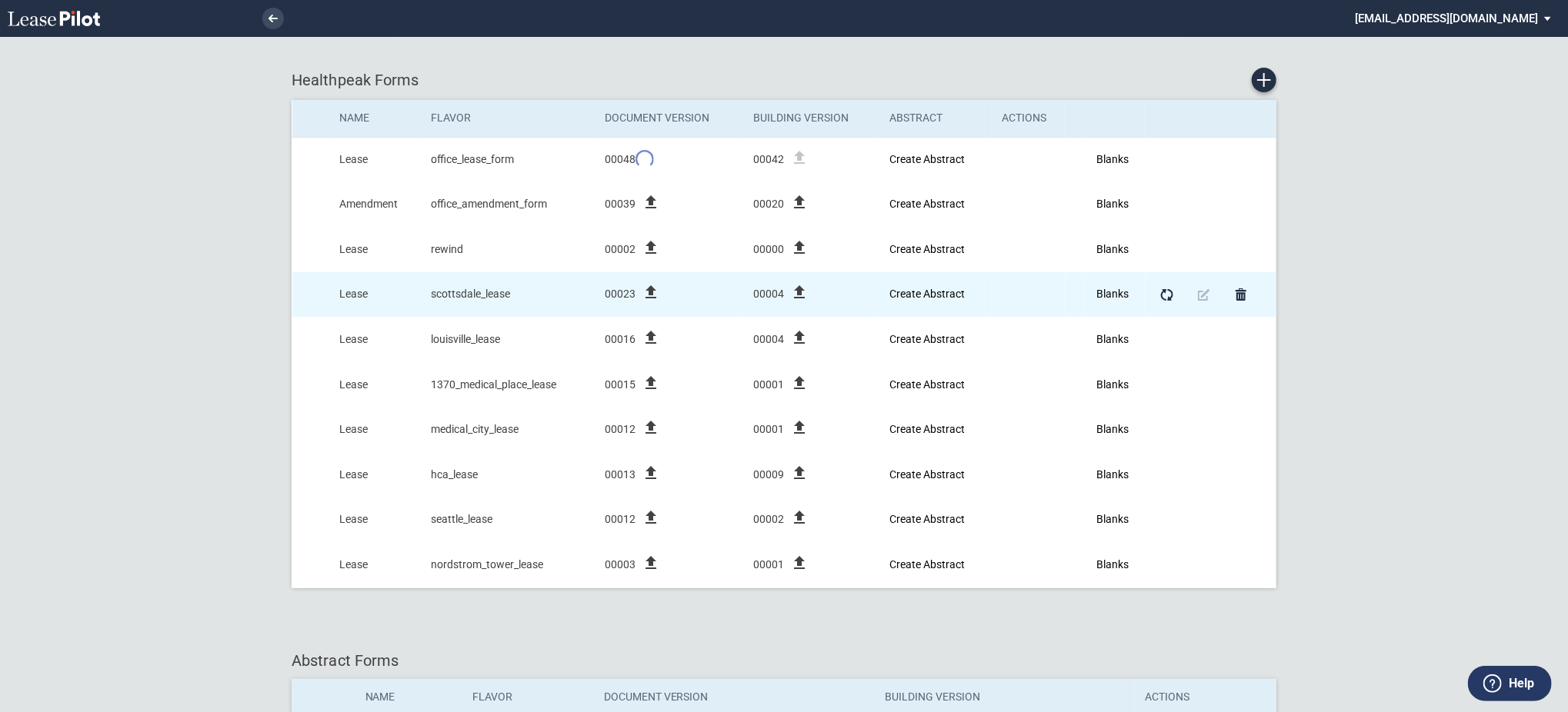
click at [653, 289] on icon "file_upload" at bounding box center [650, 291] width 18 height 18
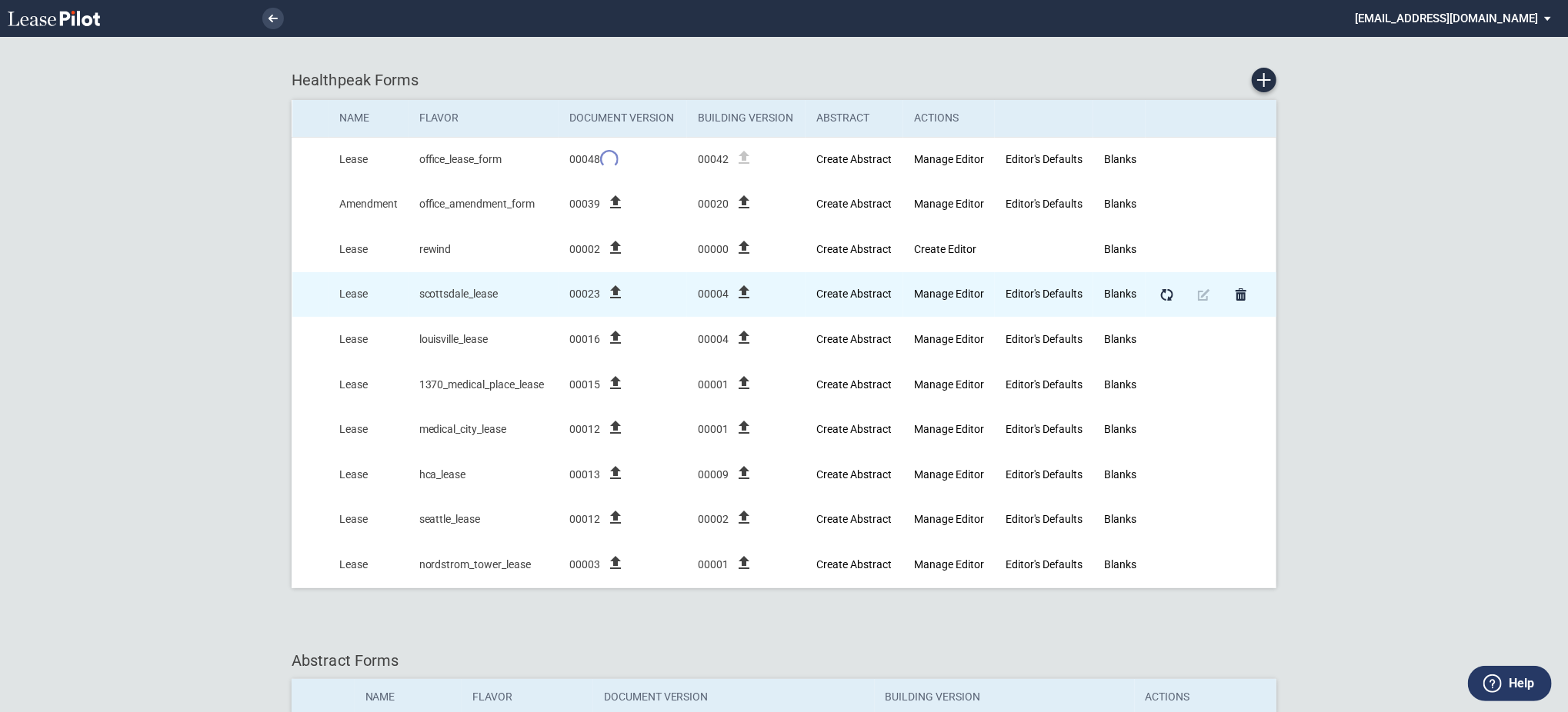
click at [625, 294] on icon "file_upload" at bounding box center [615, 291] width 18 height 18
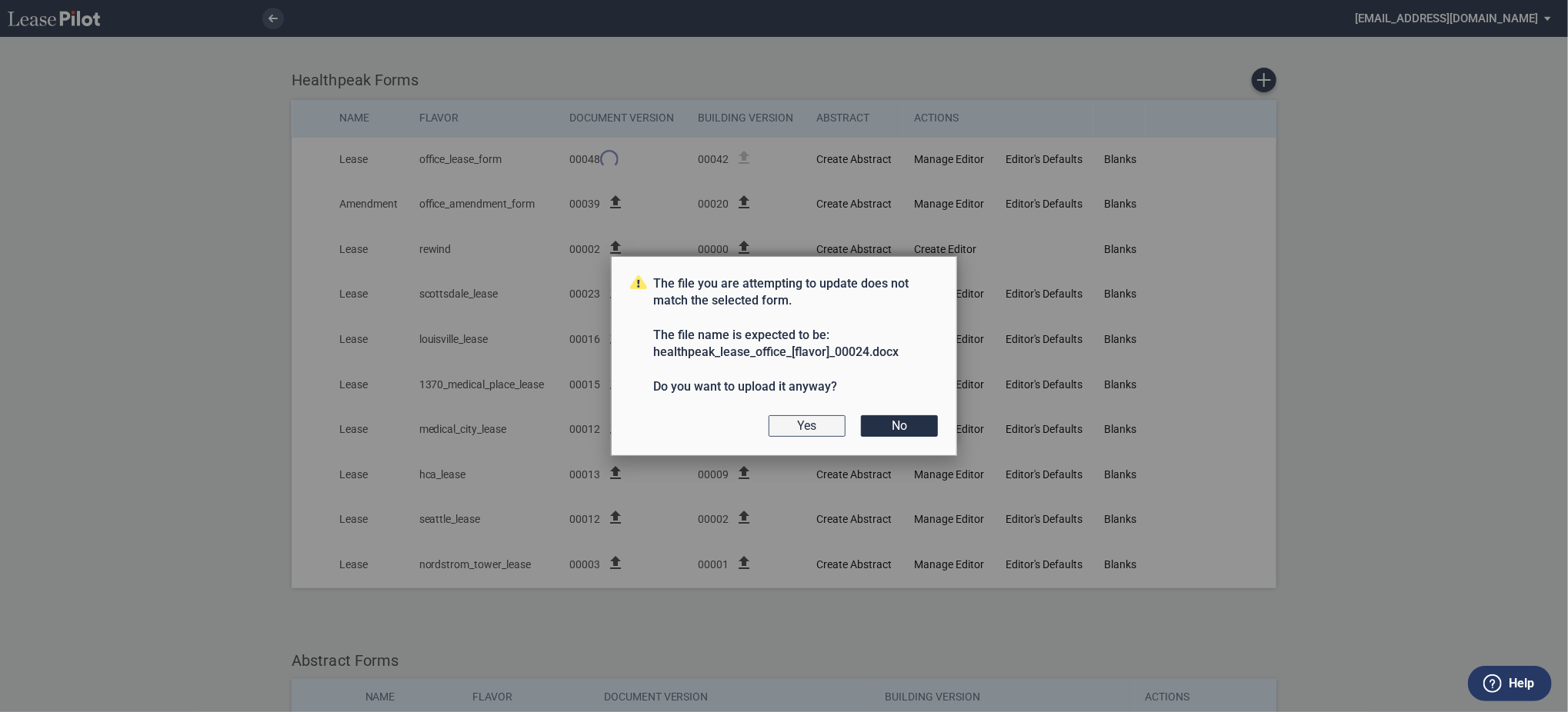
click at [819, 419] on button "Yes" at bounding box center [806, 425] width 77 height 22
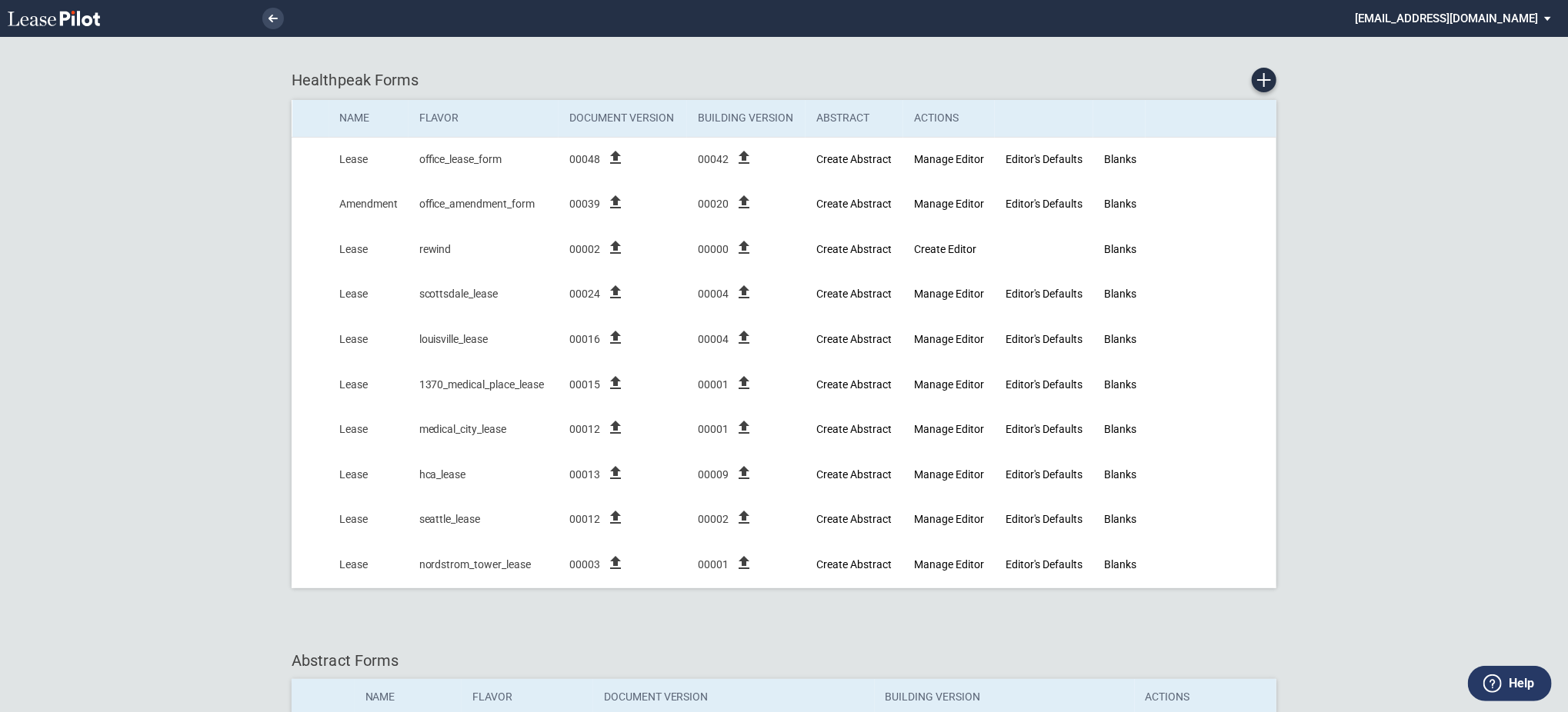
click at [1467, 22] on md-select "[EMAIL_ADDRESS][DOMAIN_NAME] Super Admin Area Admin Area Settings Sign Out" at bounding box center [1458, 17] width 210 height 34
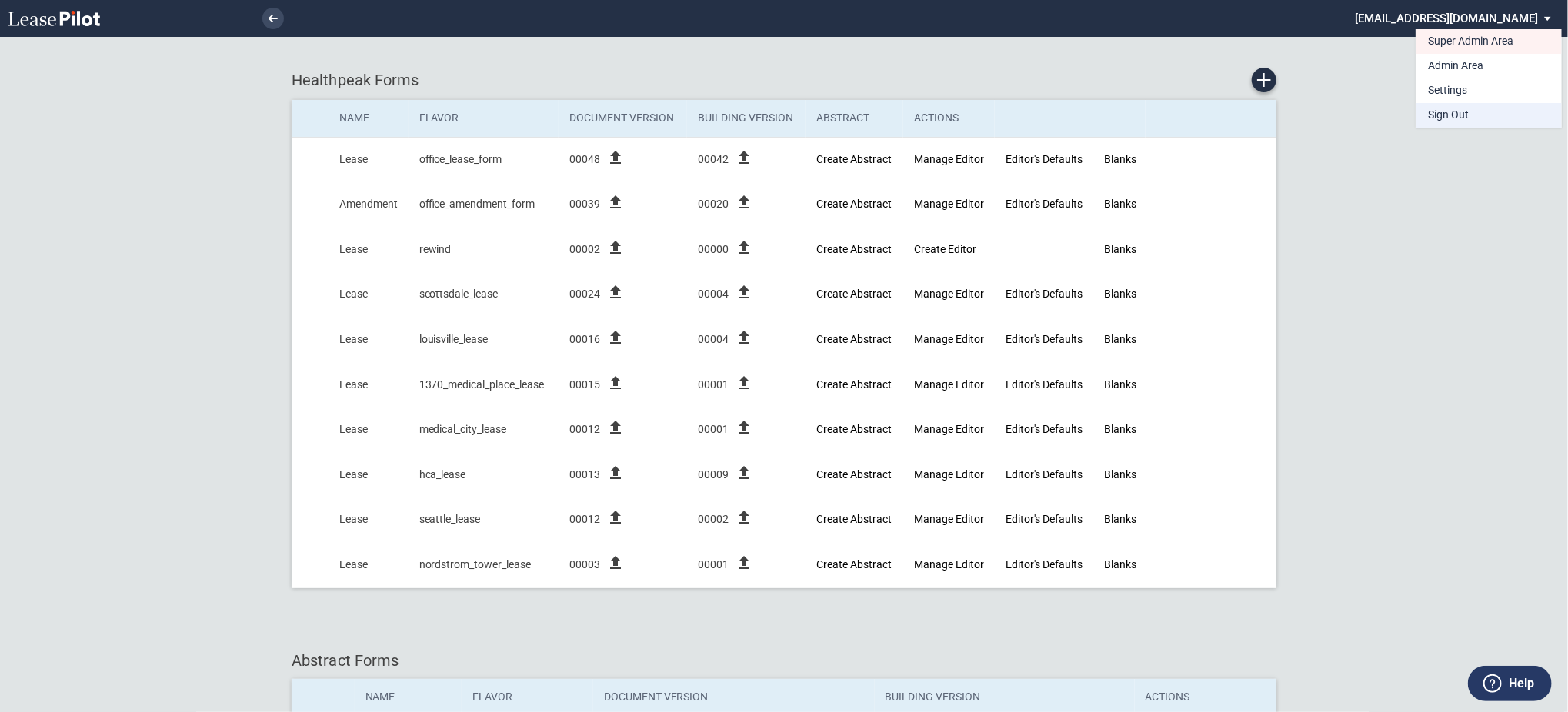
drag, startPoint x: 1438, startPoint y: 122, endPoint x: 1530, endPoint y: 127, distance: 92.1
click at [1438, 121] on div "Sign Out" at bounding box center [1448, 115] width 41 height 15
